Goal: Navigation & Orientation: Find specific page/section

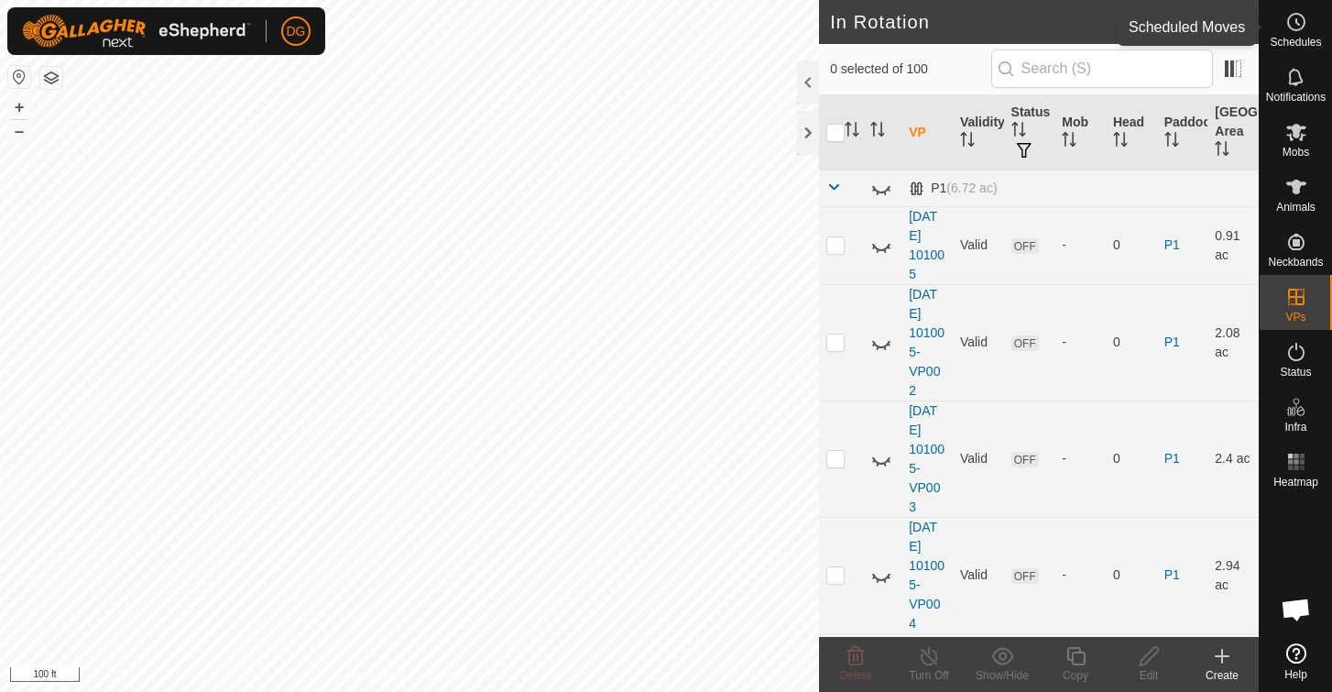
click at [1288, 24] on circle at bounding box center [1296, 22] width 16 height 16
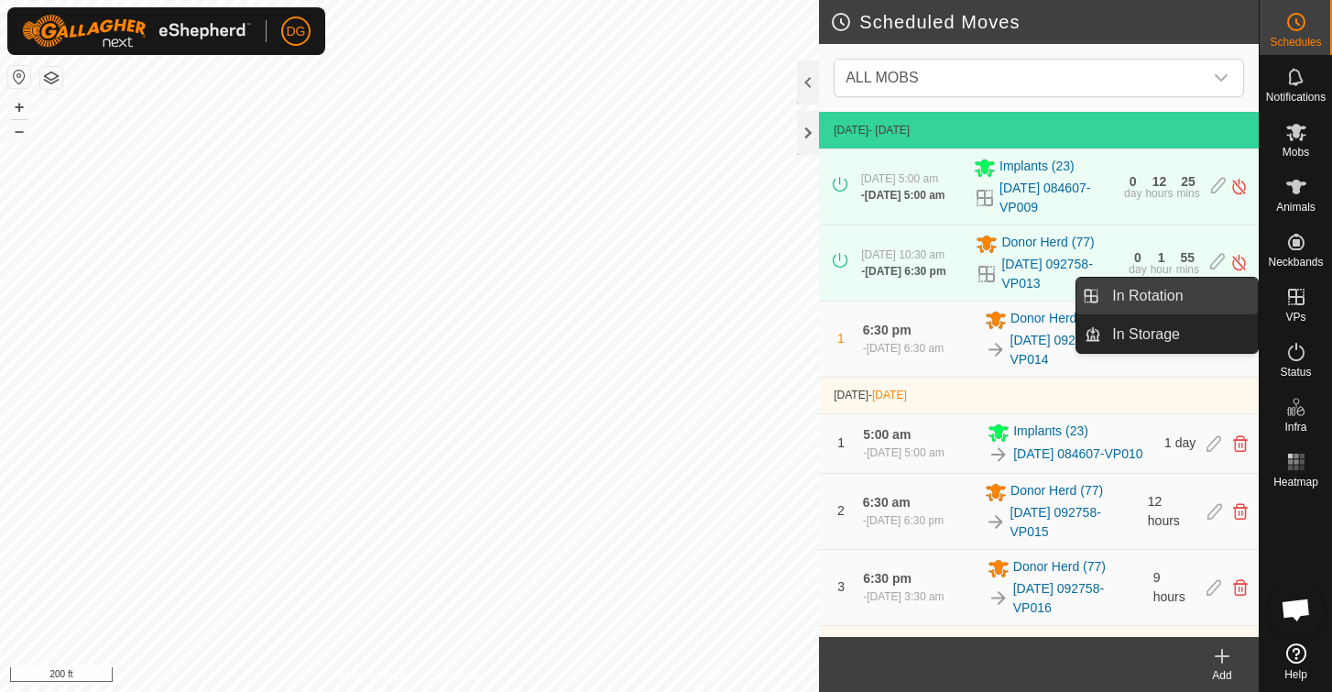
click at [1147, 288] on link "In Rotation" at bounding box center [1180, 296] width 157 height 37
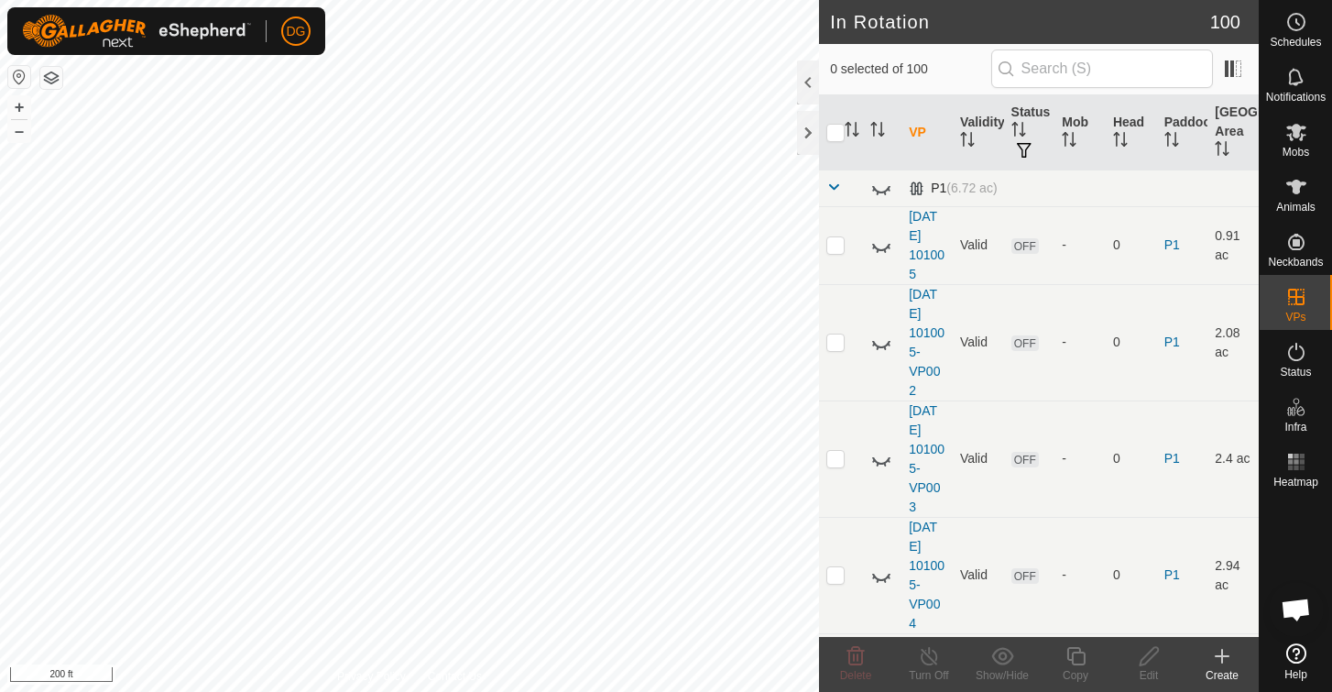
click at [834, 186] on span at bounding box center [834, 187] width 15 height 15
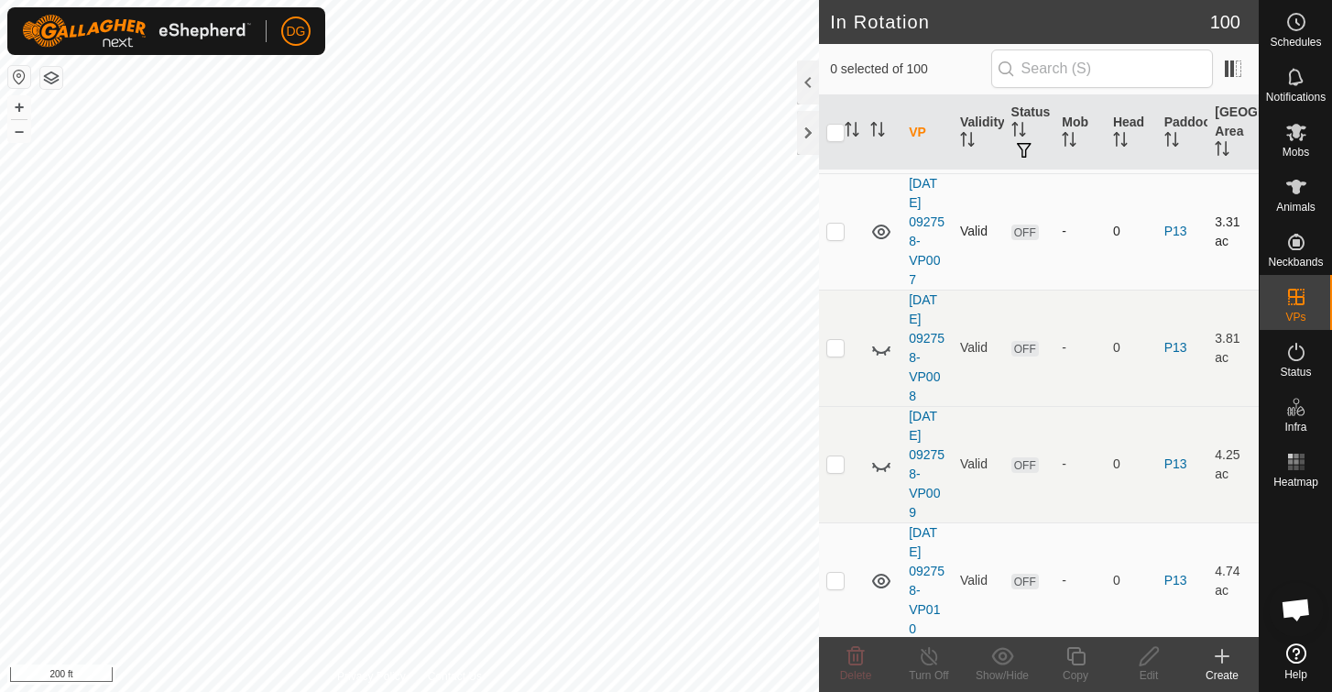
scroll to position [839, 0]
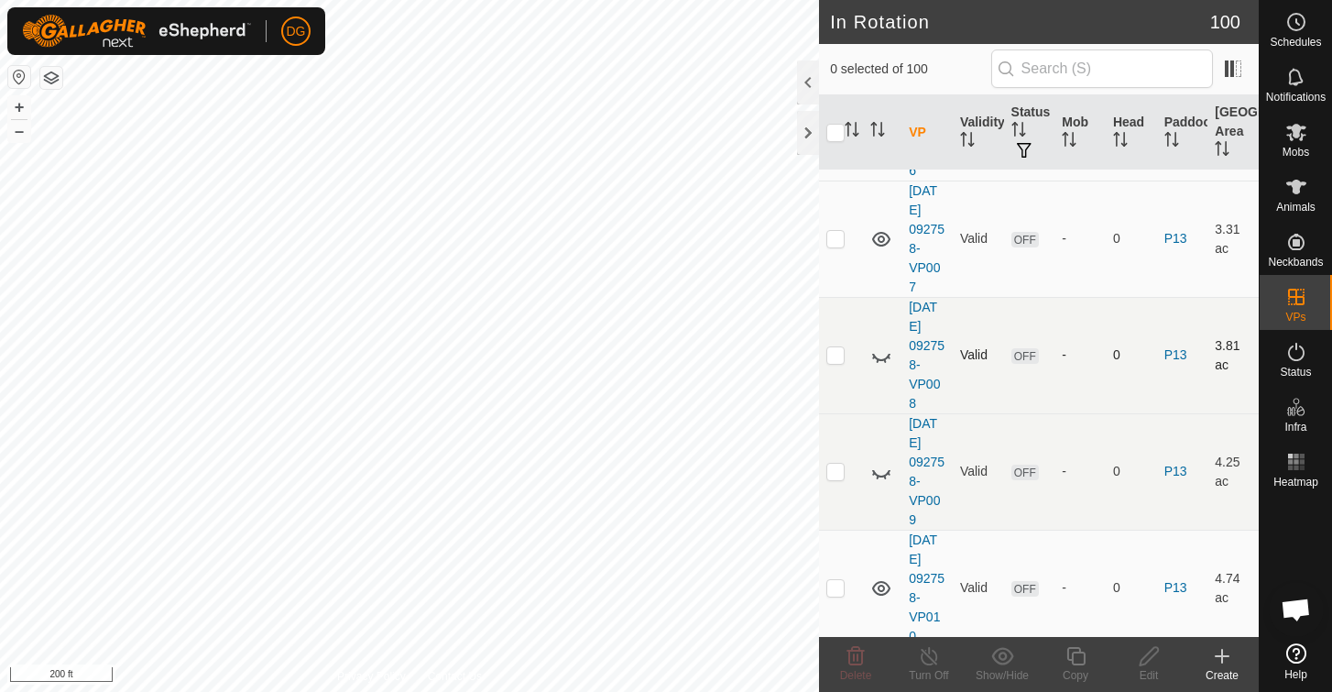
click at [884, 358] on icon at bounding box center [882, 356] width 22 height 22
click at [884, 475] on icon at bounding box center [882, 472] width 22 height 22
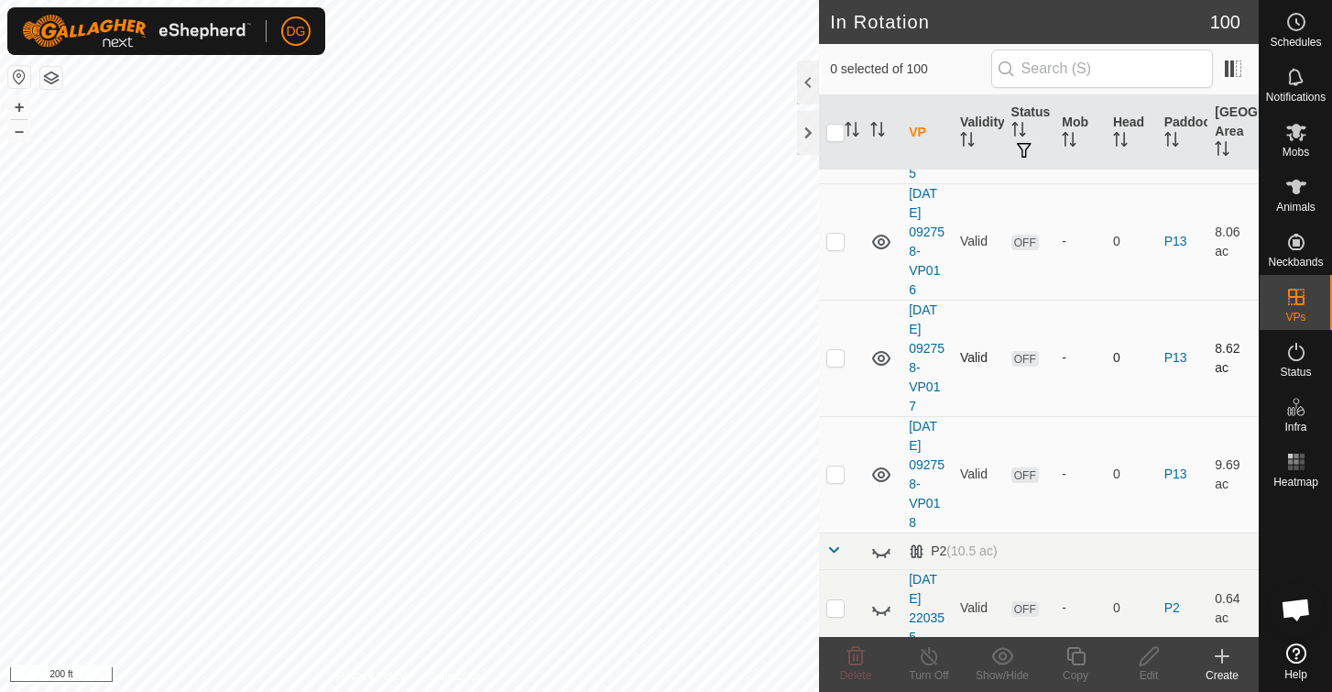
scroll to position [1862, 0]
